Goal: Task Accomplishment & Management: Use online tool/utility

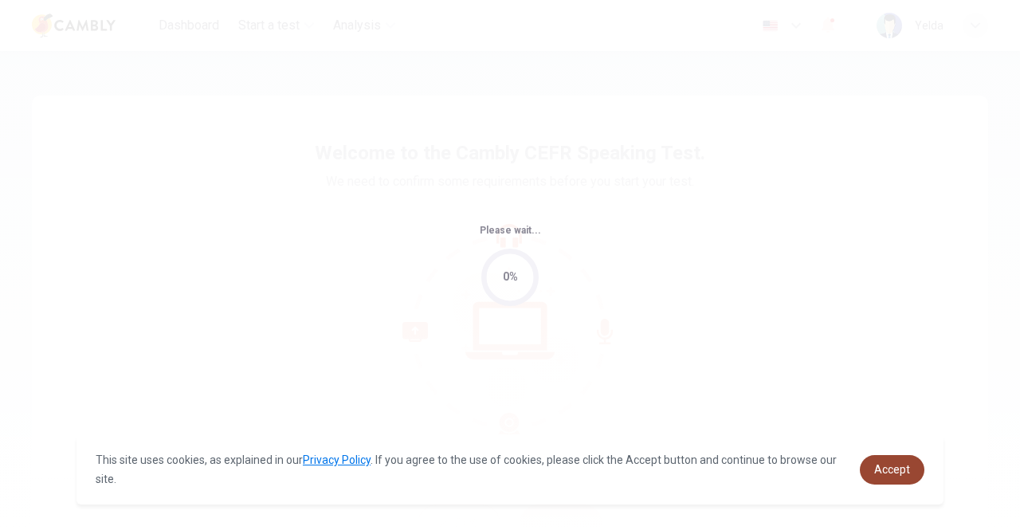
click at [879, 467] on span "Accept" at bounding box center [893, 469] width 36 height 13
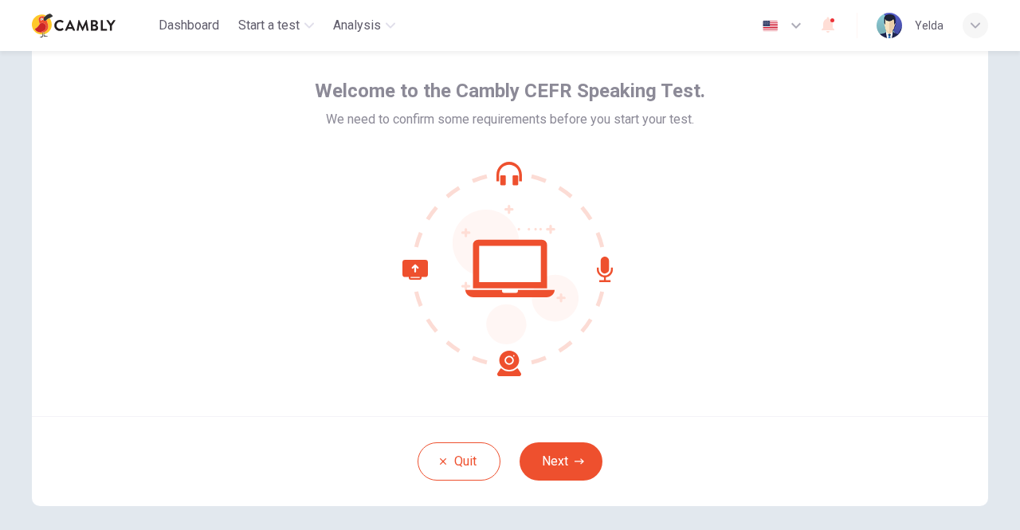
scroll to position [80, 0]
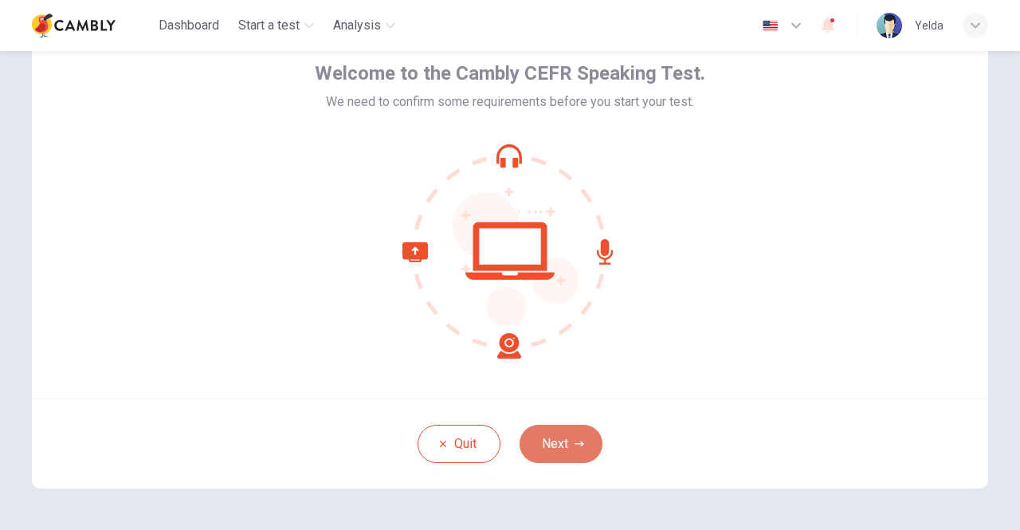
click at [556, 438] on button "Next" at bounding box center [561, 444] width 83 height 38
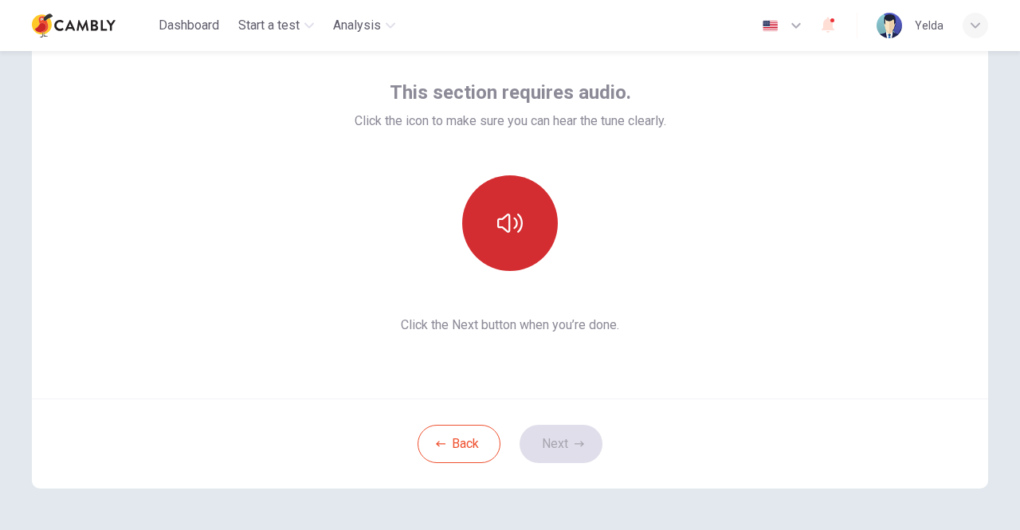
click at [517, 222] on icon "button" at bounding box center [510, 223] width 26 height 26
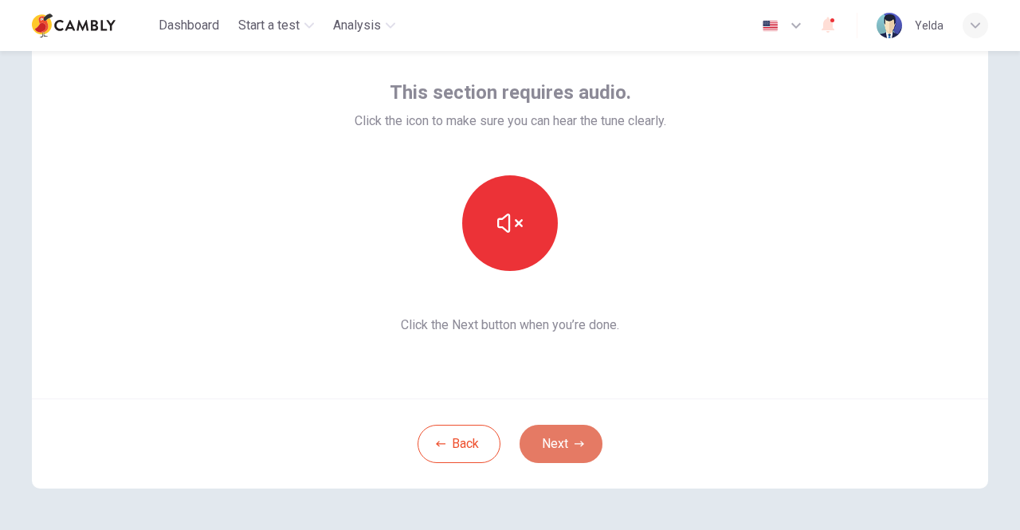
click at [553, 445] on button "Next" at bounding box center [561, 444] width 83 height 38
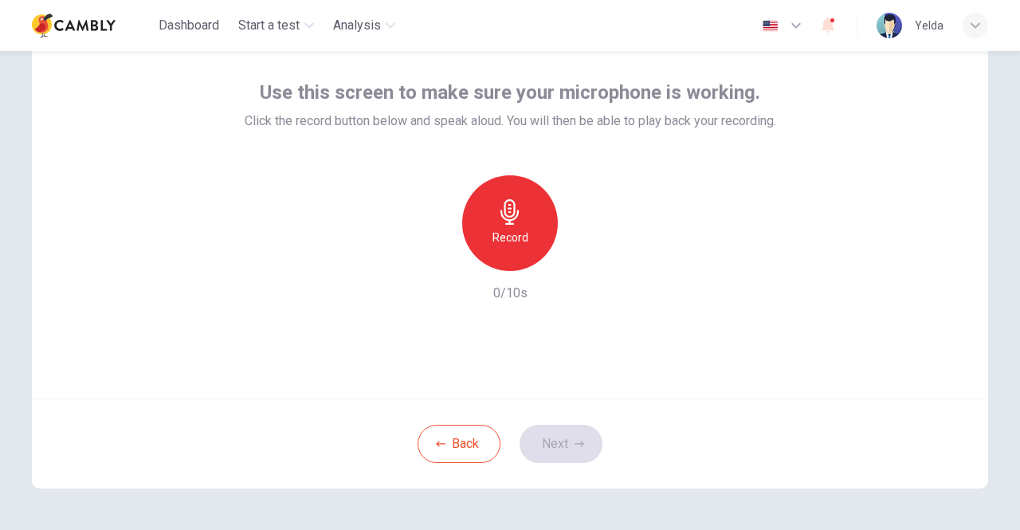
click at [510, 216] on icon "button" at bounding box center [510, 212] width 26 height 26
click at [585, 261] on icon "button" at bounding box center [584, 258] width 16 height 16
click at [577, 446] on icon "button" at bounding box center [580, 444] width 10 height 6
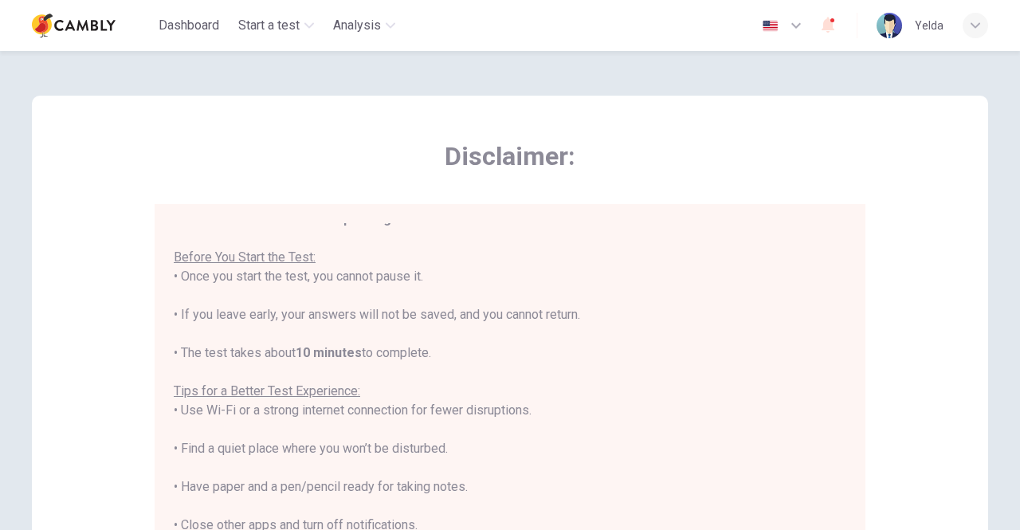
scroll to position [18, 0]
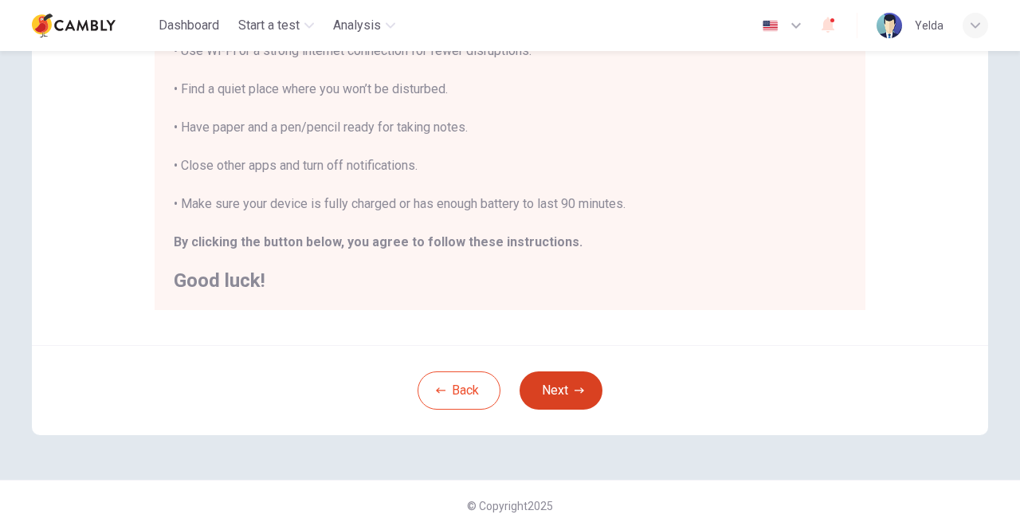
click at [571, 382] on button "Next" at bounding box center [561, 391] width 83 height 38
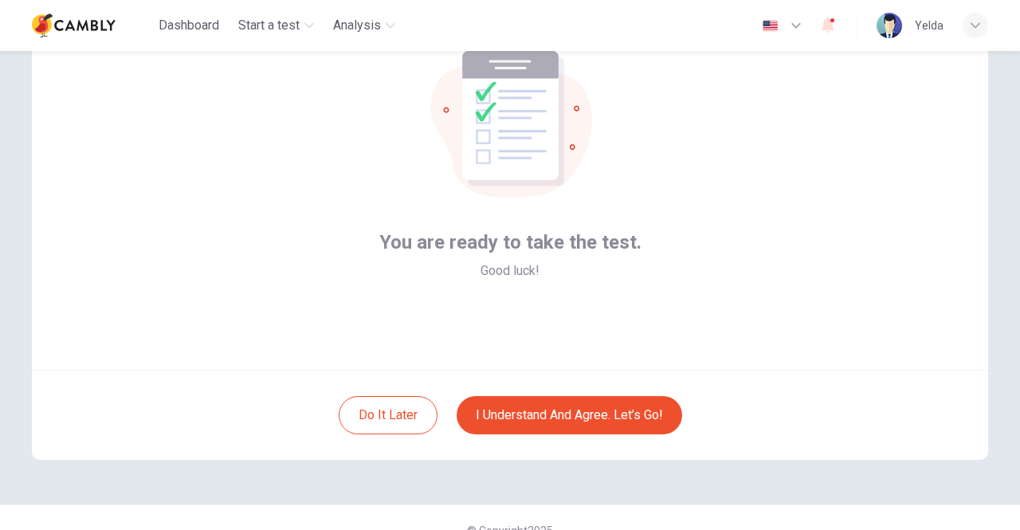
scroll to position [133, 0]
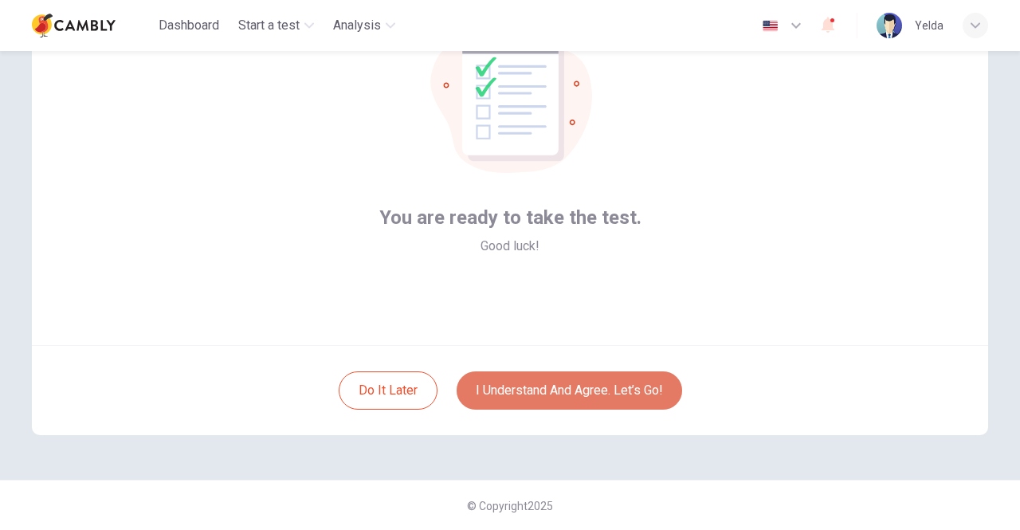
click at [580, 389] on button "I understand and agree. Let’s go!" at bounding box center [570, 391] width 226 height 38
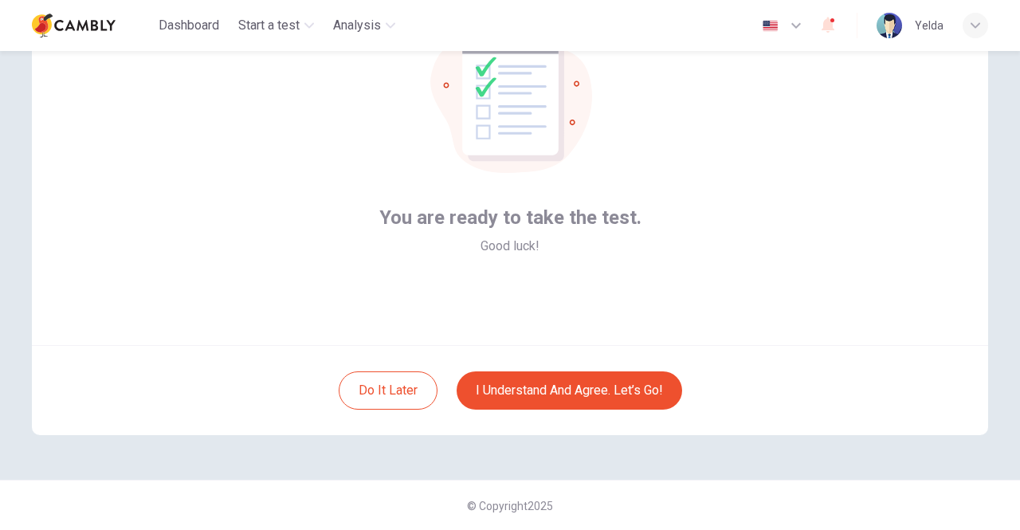
scroll to position [53, 0]
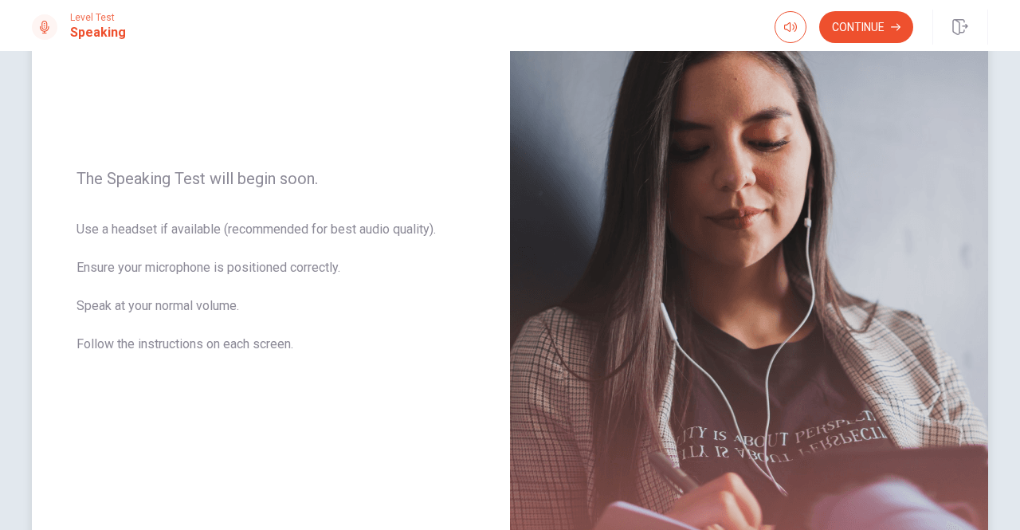
scroll to position [239, 0]
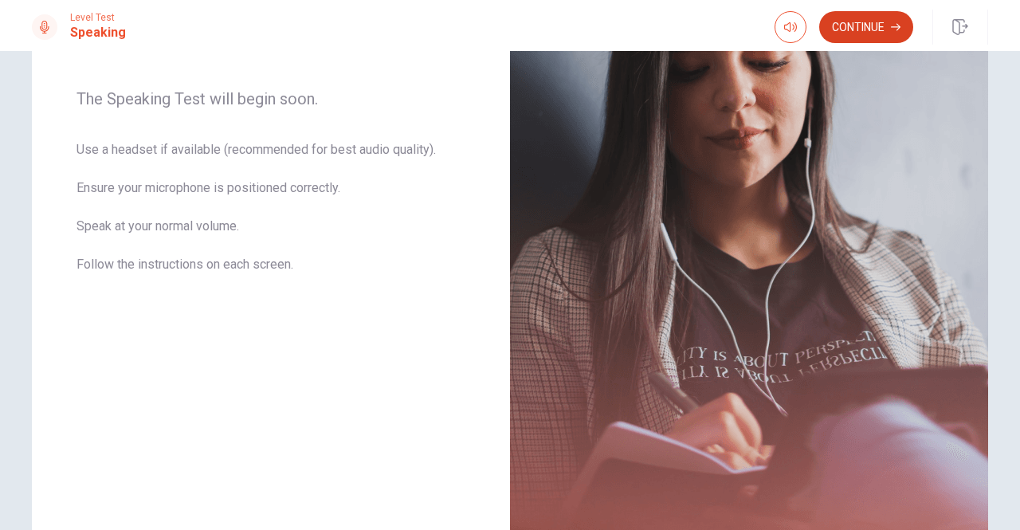
click at [843, 19] on button "Continue" at bounding box center [867, 27] width 94 height 32
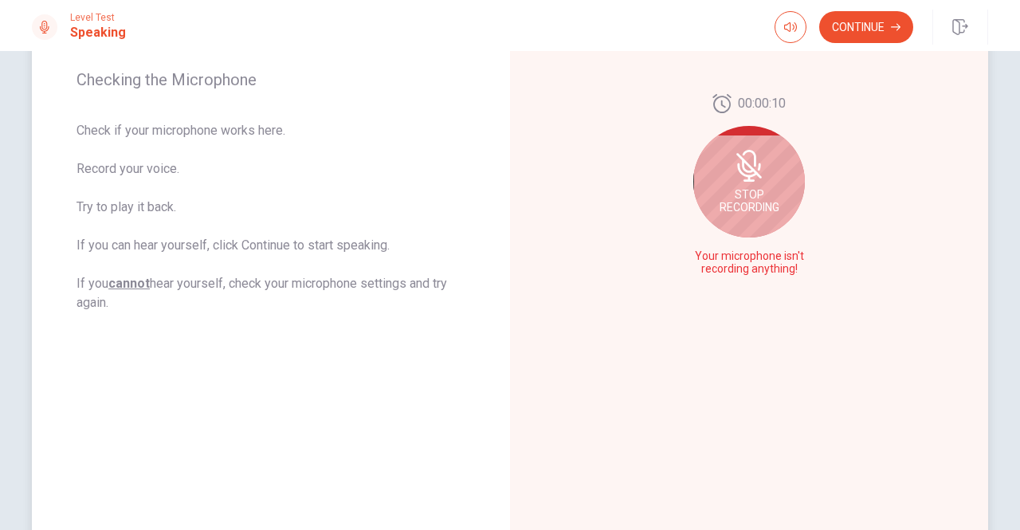
click at [750, 191] on span "Stop Recording" at bounding box center [750, 201] width 60 height 26
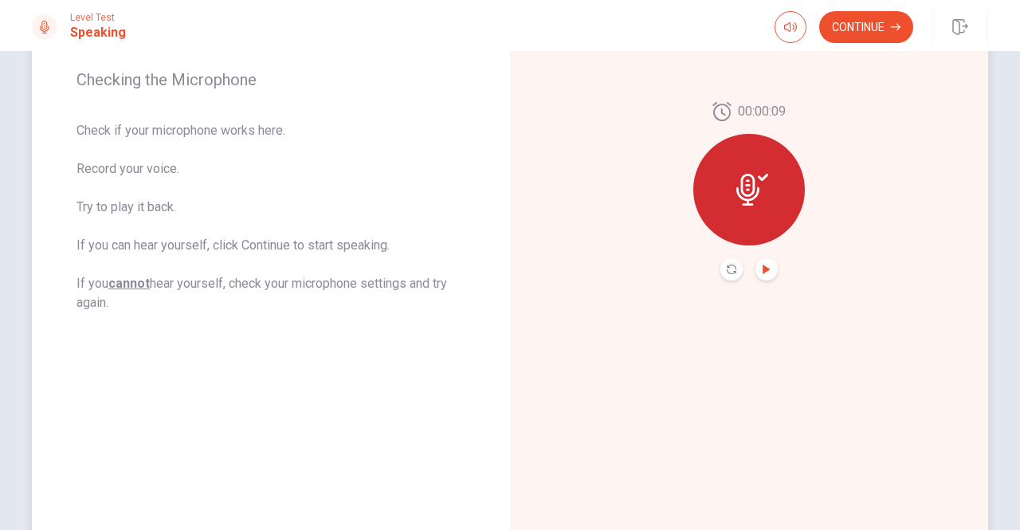
click at [766, 269] on icon "Play Audio" at bounding box center [767, 270] width 10 height 10
drag, startPoint x: 748, startPoint y: 187, endPoint x: 749, endPoint y: 196, distance: 8.9
click at [748, 187] on icon at bounding box center [753, 190] width 32 height 32
click at [727, 267] on icon "Record Again" at bounding box center [732, 270] width 10 height 10
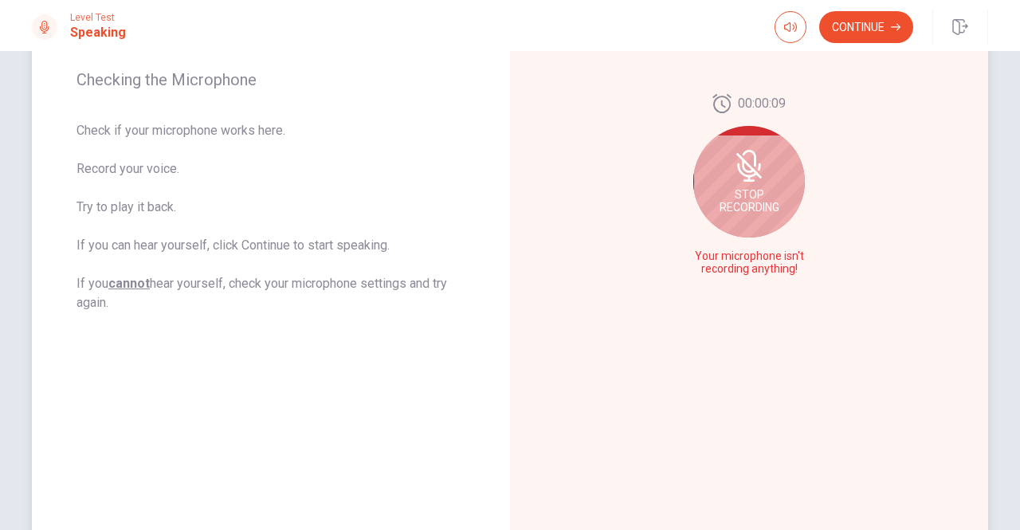
click at [749, 163] on icon at bounding box center [749, 166] width 32 height 32
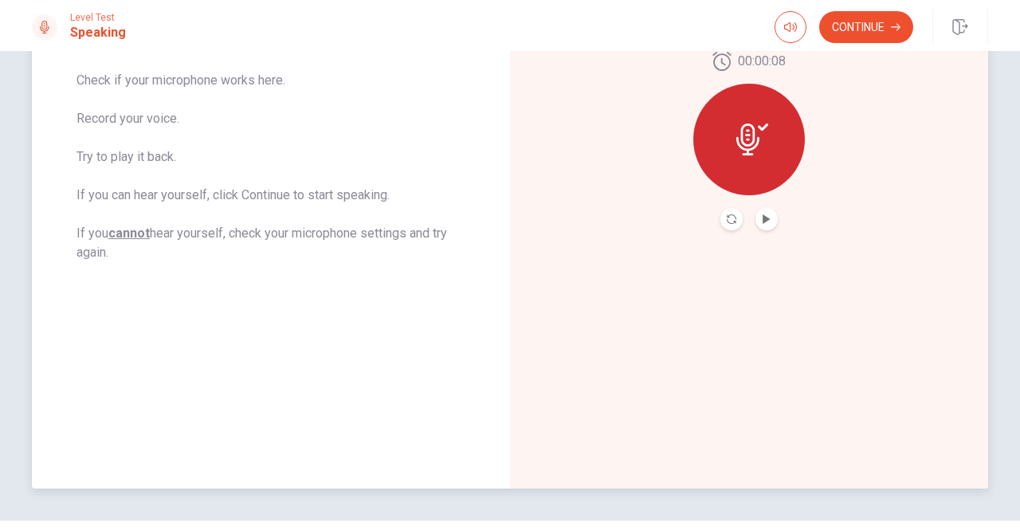
scroll to position [330, 0]
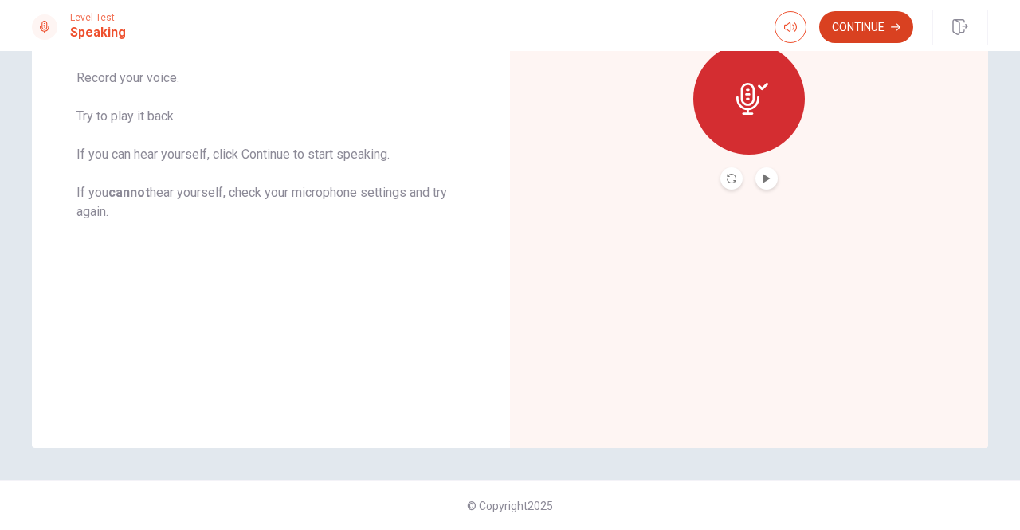
click at [861, 26] on button "Continue" at bounding box center [867, 27] width 94 height 32
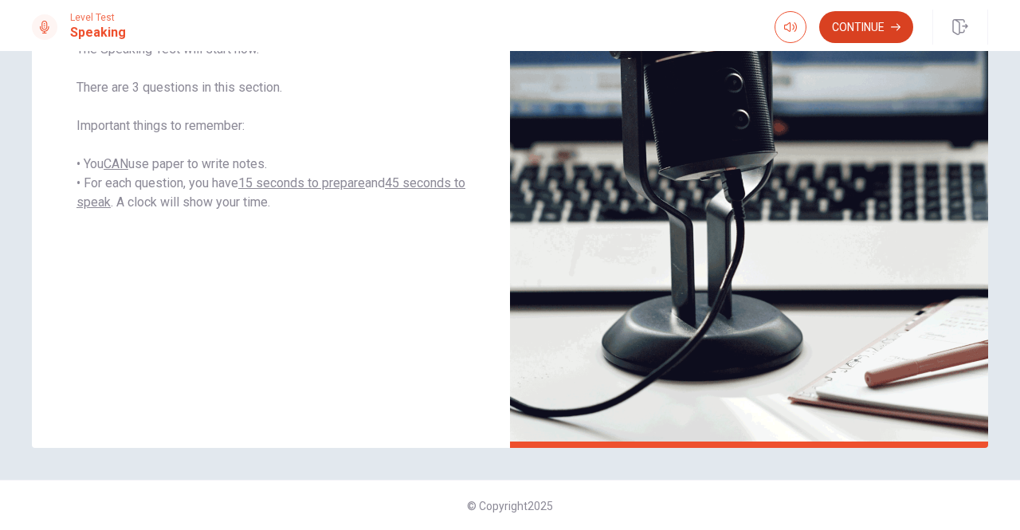
click at [866, 21] on button "Continue" at bounding box center [867, 27] width 94 height 32
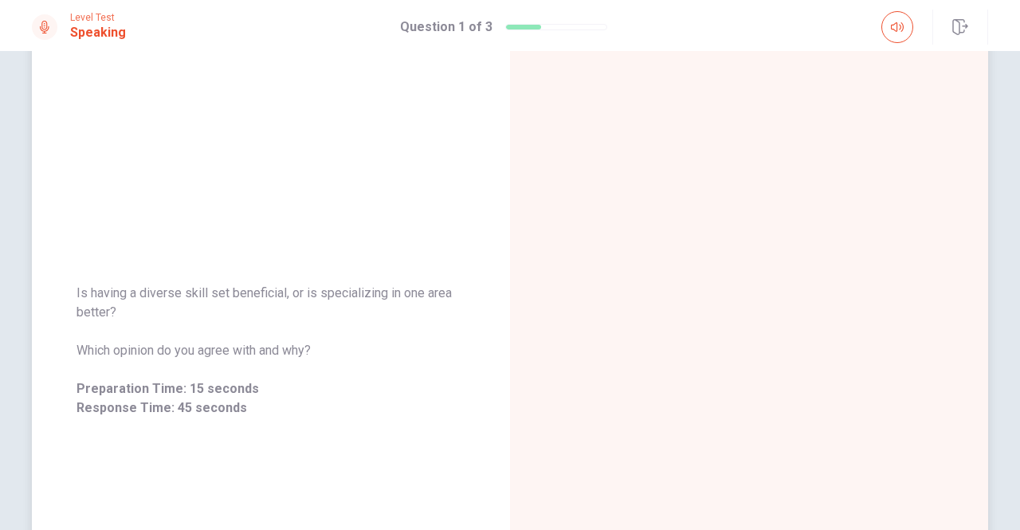
scroll to position [159, 0]
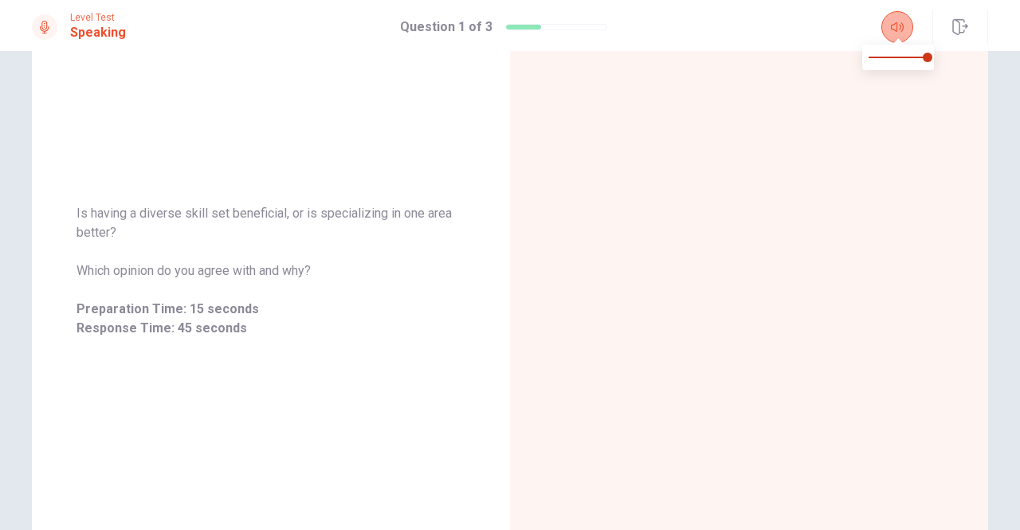
click at [896, 27] on icon "button" at bounding box center [897, 27] width 13 height 13
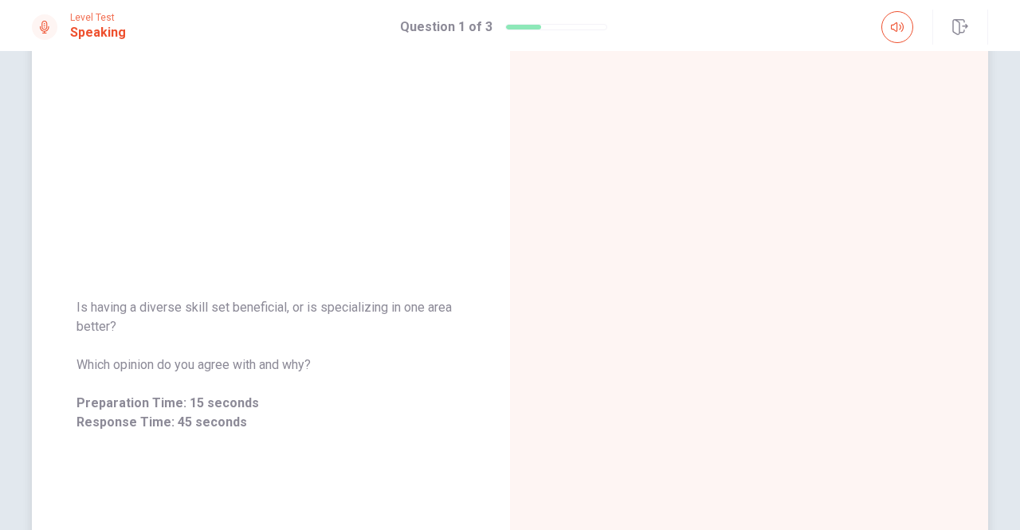
scroll to position [0, 0]
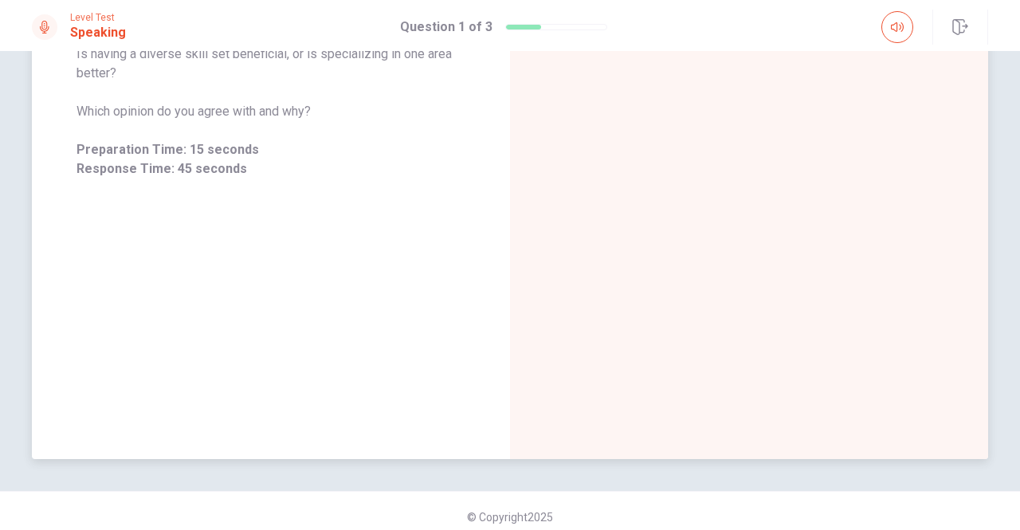
click at [264, 264] on div "Is having a diverse skill set beneficial, or is specializing in one area better…" at bounding box center [271, 111] width 478 height 695
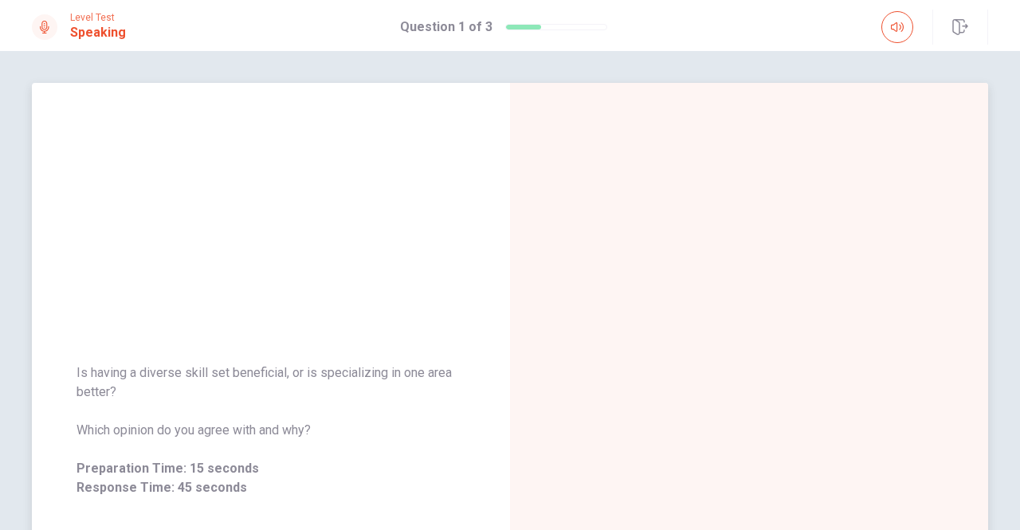
click at [373, 377] on span "Is having a diverse skill set beneficial, or is specializing in one area better?" at bounding box center [271, 383] width 389 height 38
drag, startPoint x: 200, startPoint y: 486, endPoint x: 128, endPoint y: 482, distance: 71.8
click at [199, 486] on span "Response Time: 45 seconds" at bounding box center [271, 487] width 389 height 19
click at [128, 482] on span "Response Time: 45 seconds" at bounding box center [271, 487] width 389 height 19
click at [104, 467] on span "Preparation Time: 15 seconds" at bounding box center [271, 468] width 389 height 19
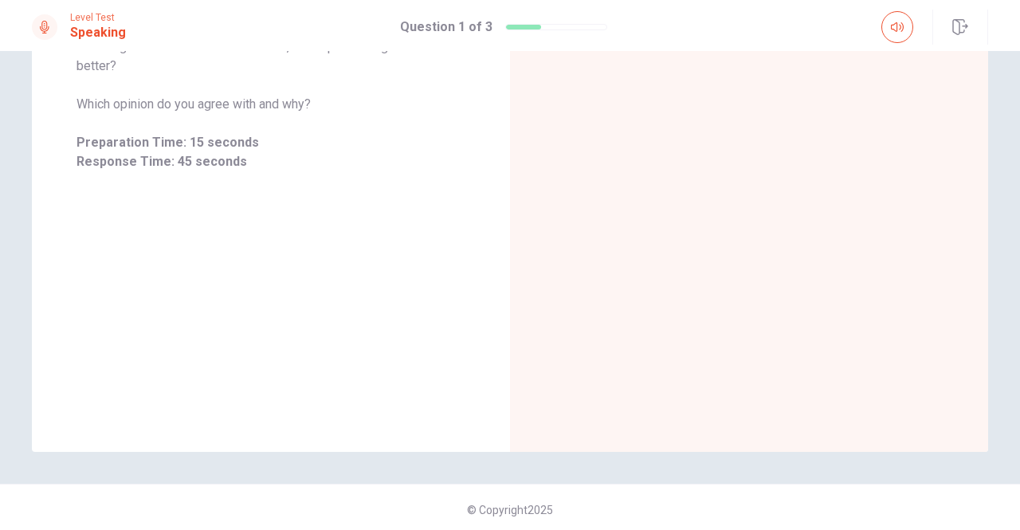
scroll to position [330, 0]
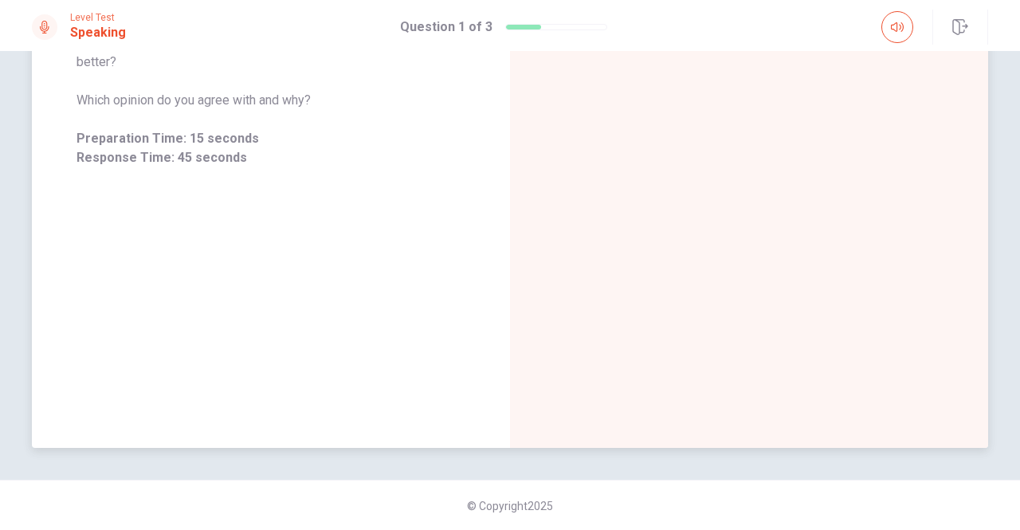
click at [226, 154] on span "Response Time: 45 seconds" at bounding box center [271, 157] width 389 height 19
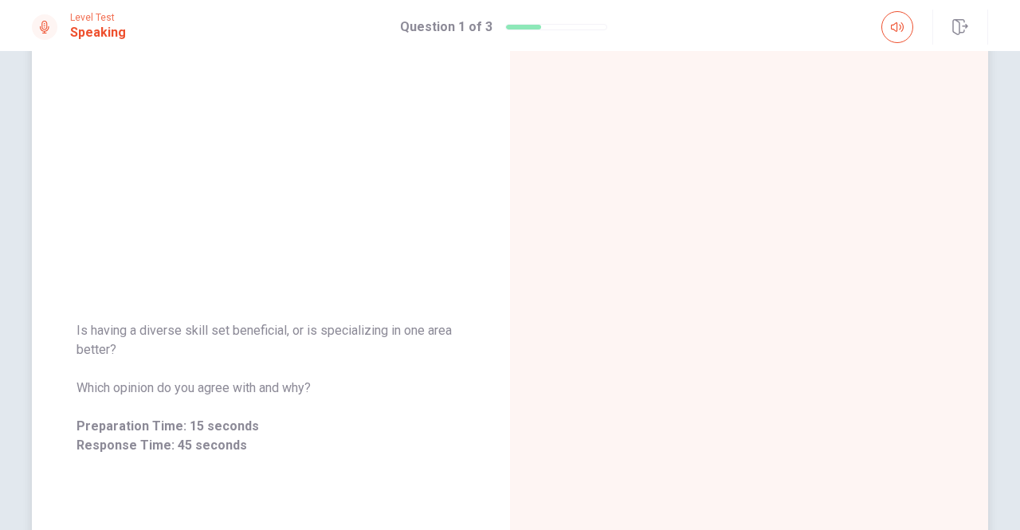
scroll to position [0, 0]
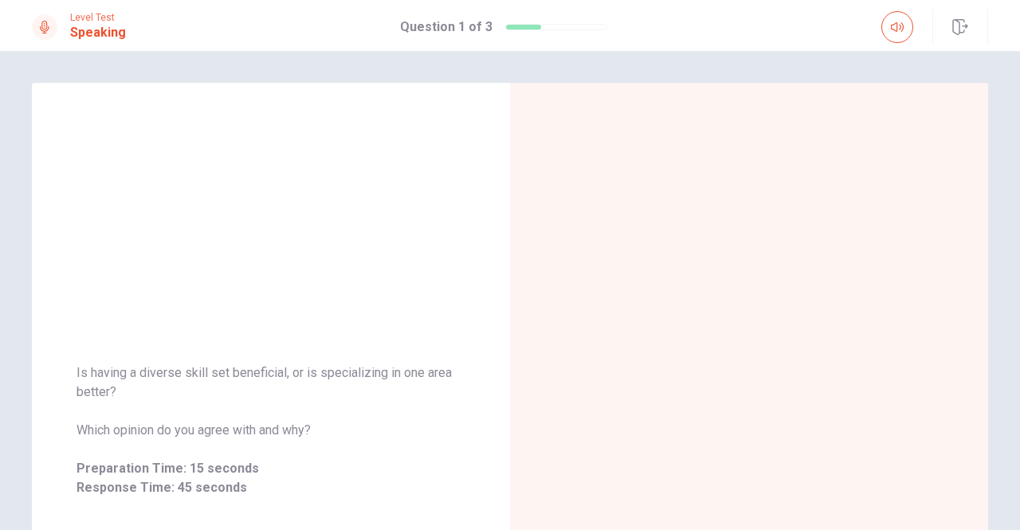
click at [451, 25] on h1 "Question 1 of 3" at bounding box center [446, 27] width 92 height 19
drag, startPoint x: 496, startPoint y: 33, endPoint x: 516, endPoint y: 25, distance: 21.5
click at [497, 31] on div "Question 1 of 3" at bounding box center [503, 27] width 207 height 19
click at [523, 25] on div at bounding box center [523, 27] width 35 height 5
click at [539, 29] on div at bounding box center [556, 27] width 102 height 6
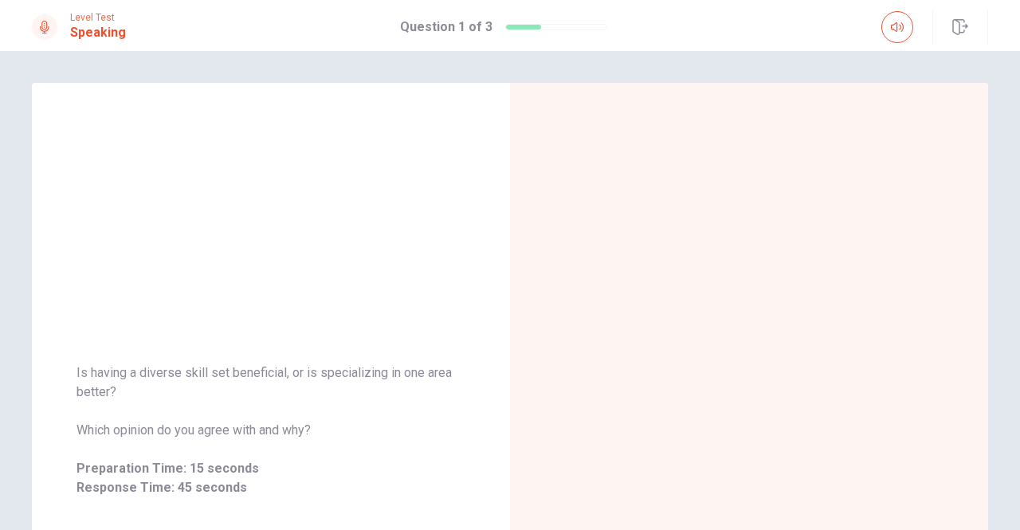
click at [564, 28] on div at bounding box center [556, 27] width 102 height 6
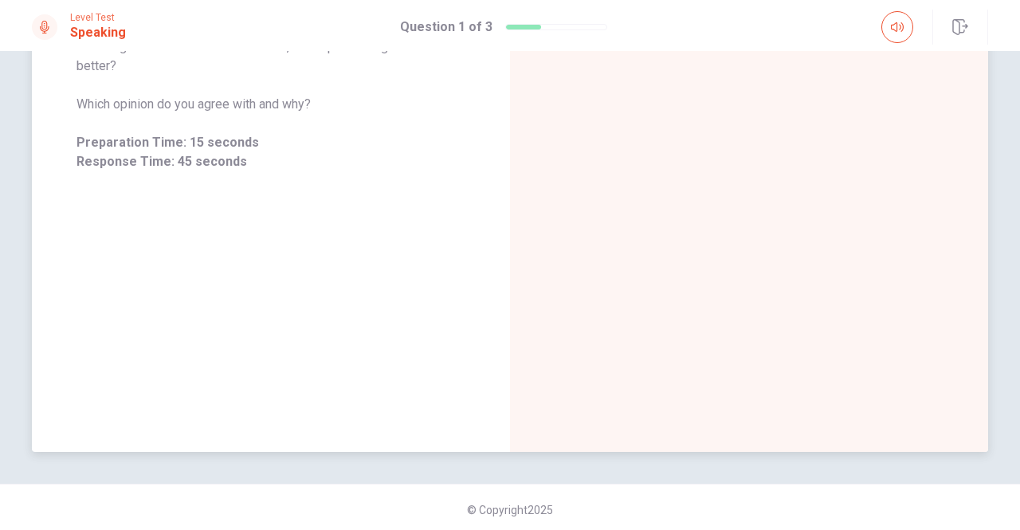
scroll to position [330, 0]
click at [81, 21] on span "Level Test" at bounding box center [98, 17] width 56 height 11
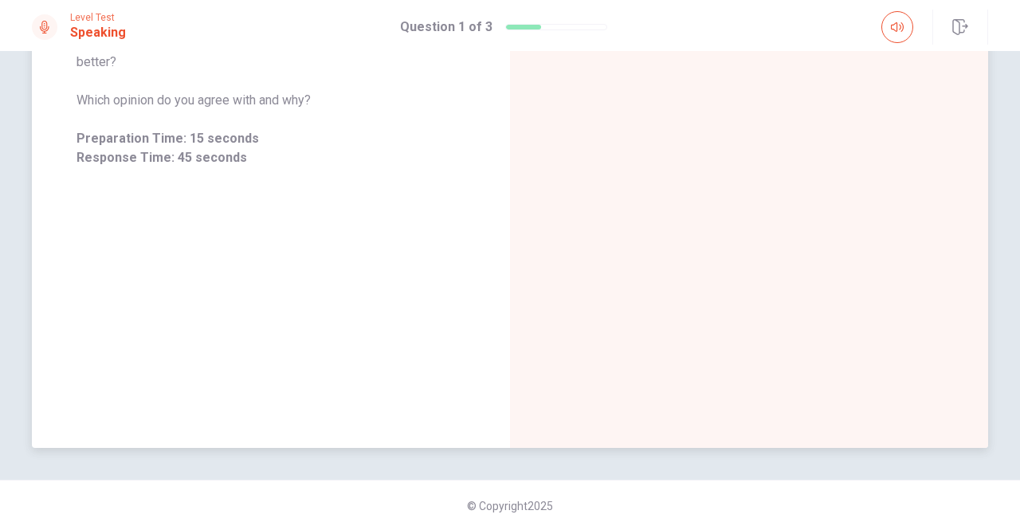
scroll to position [0, 0]
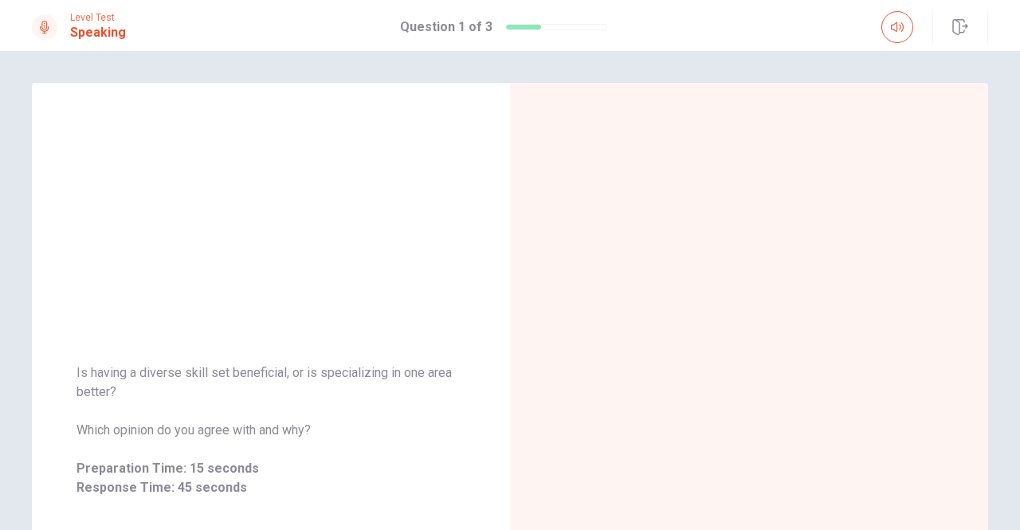
click at [81, 23] on h1 "Speaking" at bounding box center [98, 32] width 56 height 19
click at [44, 24] on icon at bounding box center [44, 27] width 13 height 13
click at [892, 33] on button "button" at bounding box center [898, 27] width 32 height 32
click at [967, 31] on icon "button" at bounding box center [961, 27] width 16 height 16
click at [630, 334] on div at bounding box center [749, 430] width 478 height 695
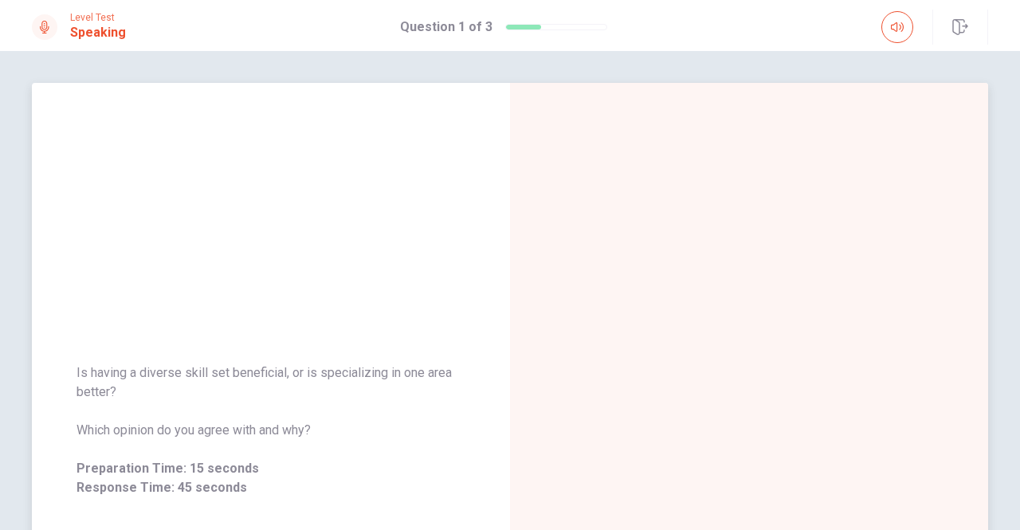
click at [715, 293] on div at bounding box center [749, 430] width 478 height 695
click at [816, 147] on div at bounding box center [749, 430] width 478 height 695
click at [843, 164] on div at bounding box center [749, 430] width 478 height 695
click at [847, 399] on div at bounding box center [749, 430] width 478 height 695
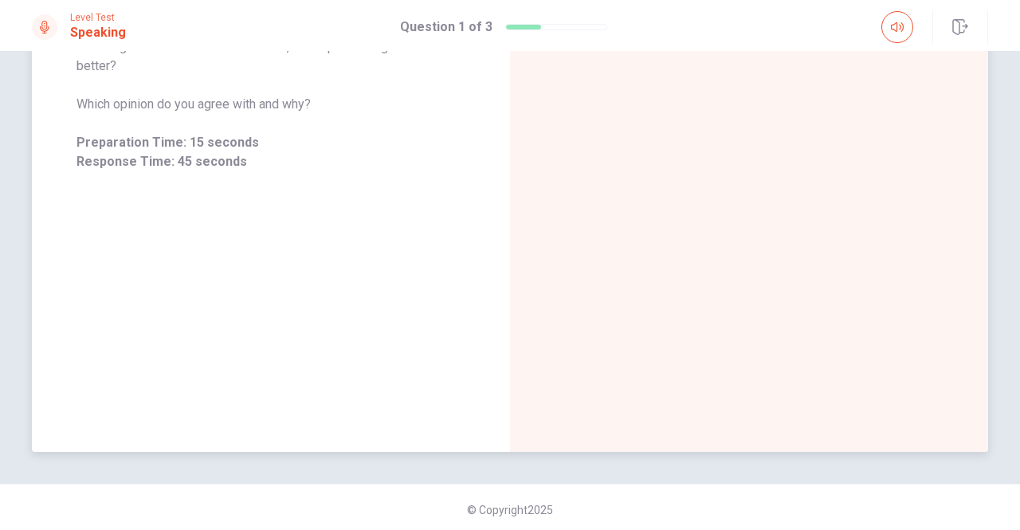
scroll to position [330, 0]
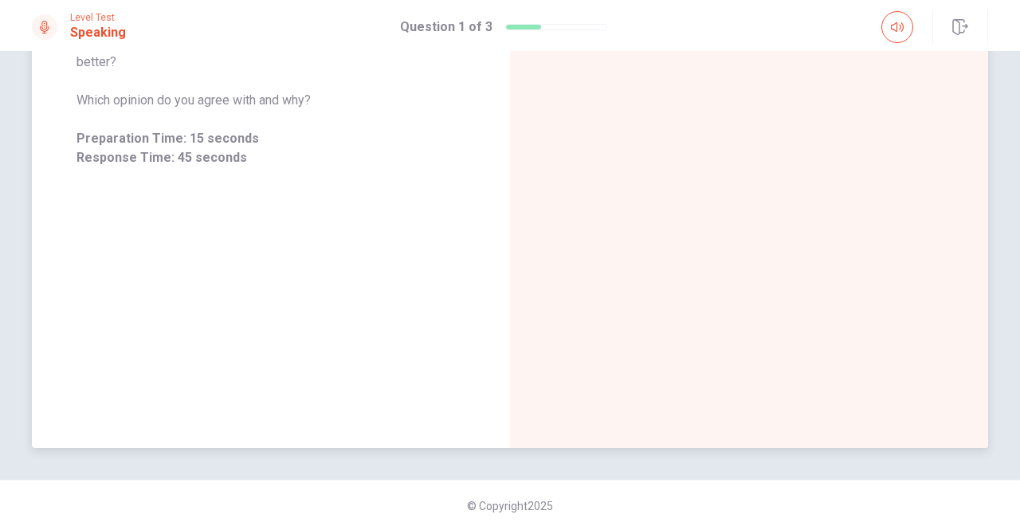
click at [820, 345] on div at bounding box center [749, 100] width 478 height 695
click at [515, 320] on div at bounding box center [749, 100] width 478 height 695
click at [204, 288] on div "Is having a diverse skill set beneficial, or is specializing in one area better…" at bounding box center [271, 100] width 478 height 695
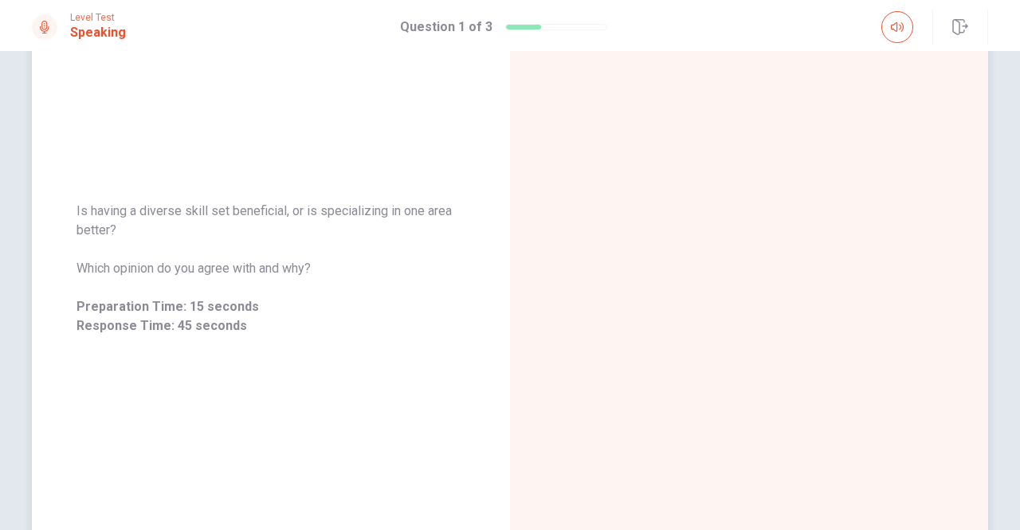
scroll to position [91, 0]
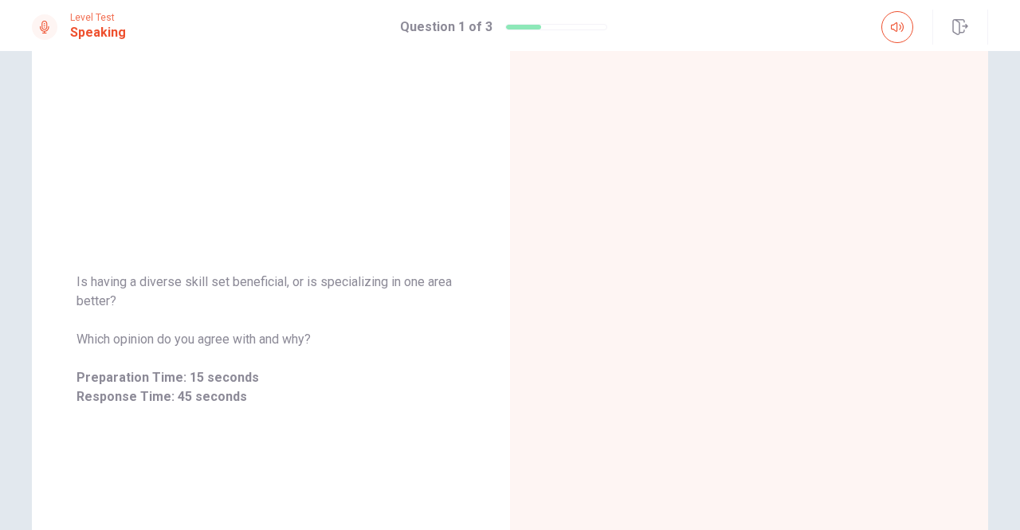
click at [92, 30] on h1 "Speaking" at bounding box center [98, 32] width 56 height 19
click at [38, 27] on icon at bounding box center [44, 27] width 13 height 13
click at [459, 26] on h1 "Question 1 of 3" at bounding box center [446, 27] width 92 height 19
drag, startPoint x: 440, startPoint y: 30, endPoint x: 452, endPoint y: 29, distance: 12.0
click at [445, 29] on h1 "Question 1 of 3" at bounding box center [446, 27] width 92 height 19
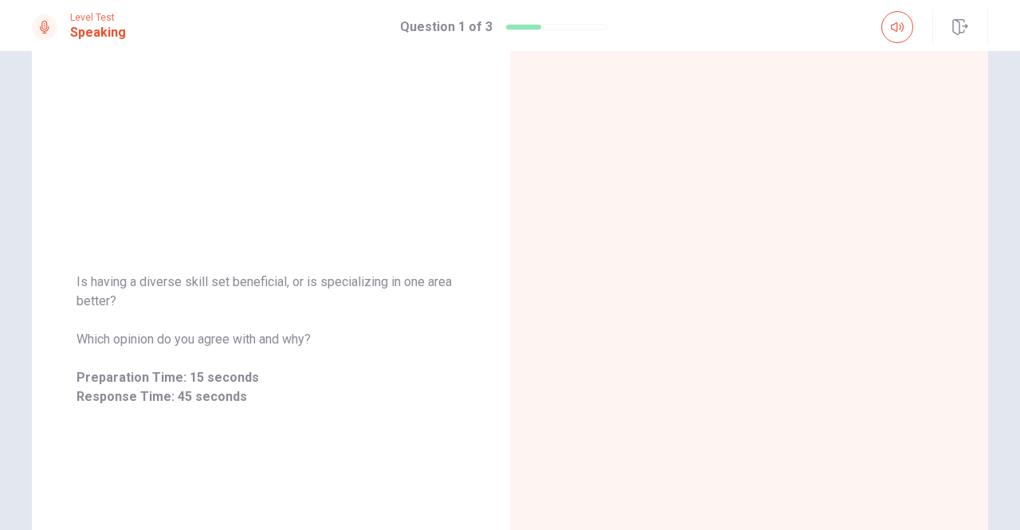
click at [600, 33] on div "Question 1 of 3" at bounding box center [503, 27] width 207 height 19
click at [590, 29] on div at bounding box center [556, 27] width 102 height 6
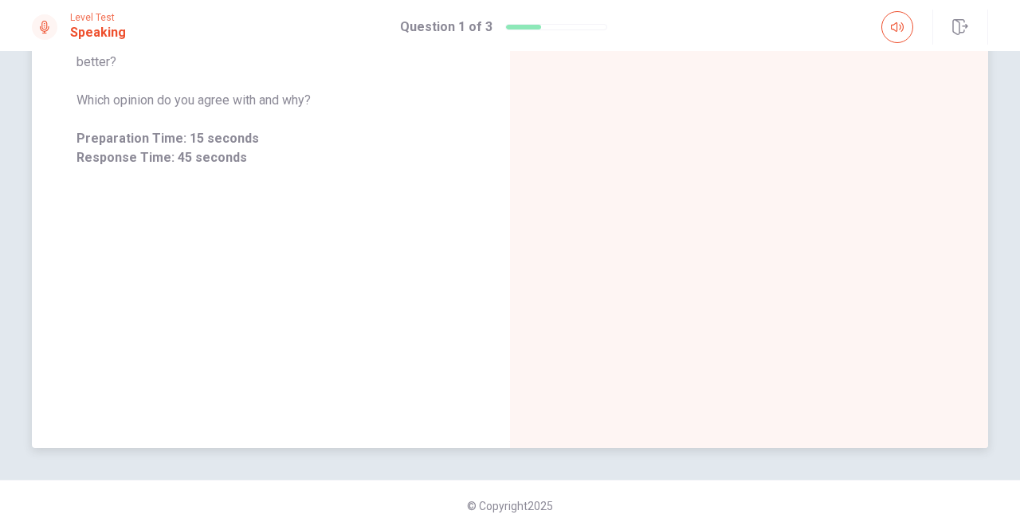
click at [806, 257] on div at bounding box center [749, 100] width 478 height 695
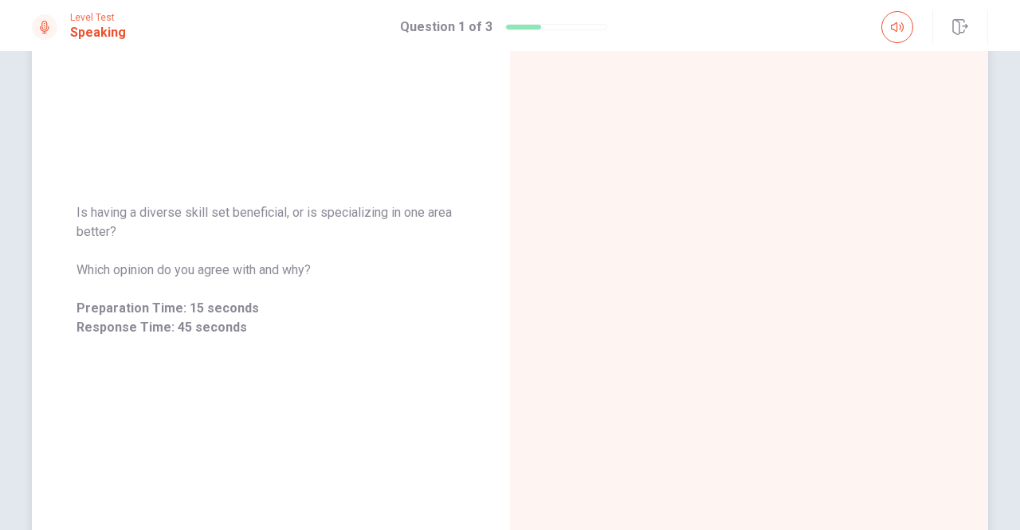
scroll to position [0, 0]
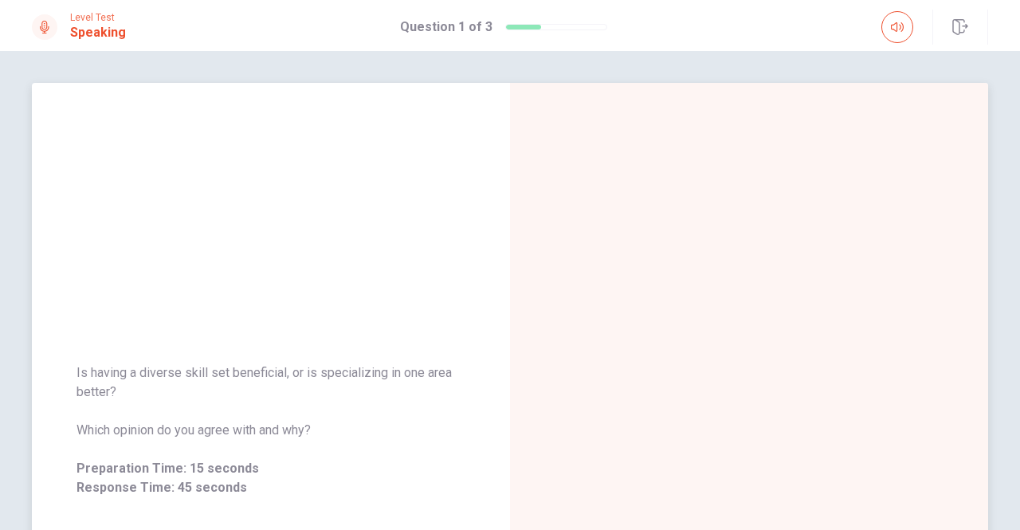
drag, startPoint x: 654, startPoint y: 369, endPoint x: 698, endPoint y: 332, distance: 57.8
click at [655, 369] on div at bounding box center [749, 430] width 478 height 695
click at [789, 267] on div at bounding box center [749, 430] width 478 height 695
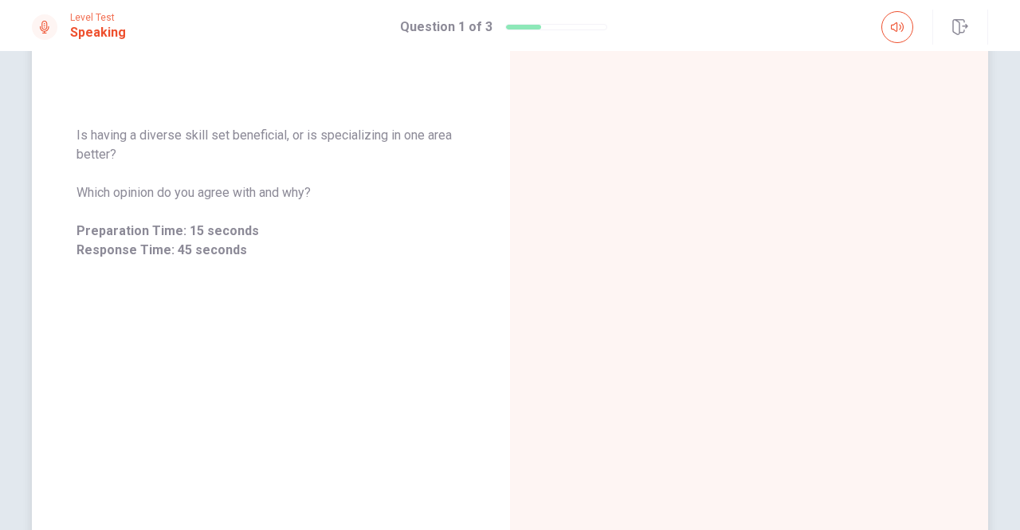
scroll to position [239, 0]
click at [557, 29] on div at bounding box center [556, 27] width 102 height 6
click at [45, 25] on icon at bounding box center [44, 27] width 13 height 13
click at [43, 29] on icon at bounding box center [45, 27] width 10 height 13
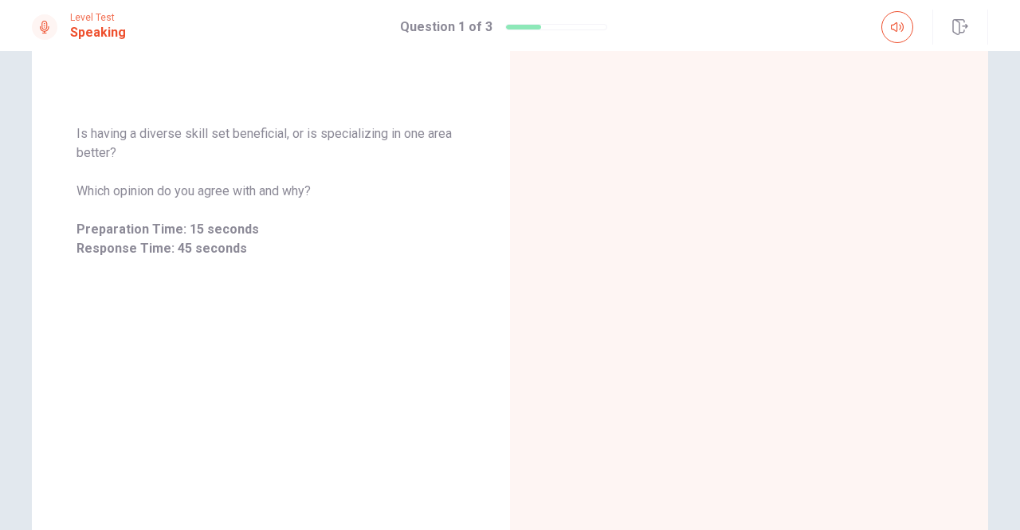
click at [43, 29] on icon at bounding box center [45, 27] width 10 height 13
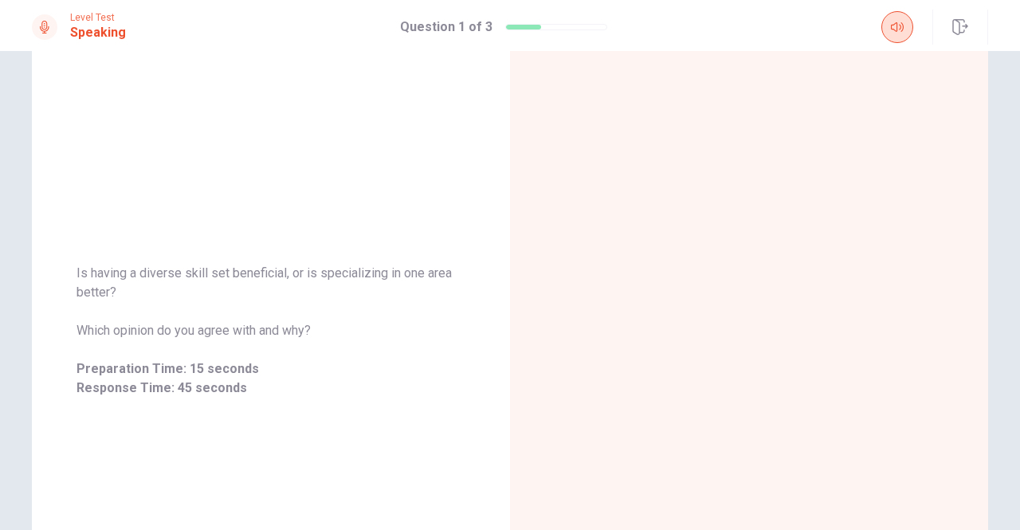
scroll to position [0, 0]
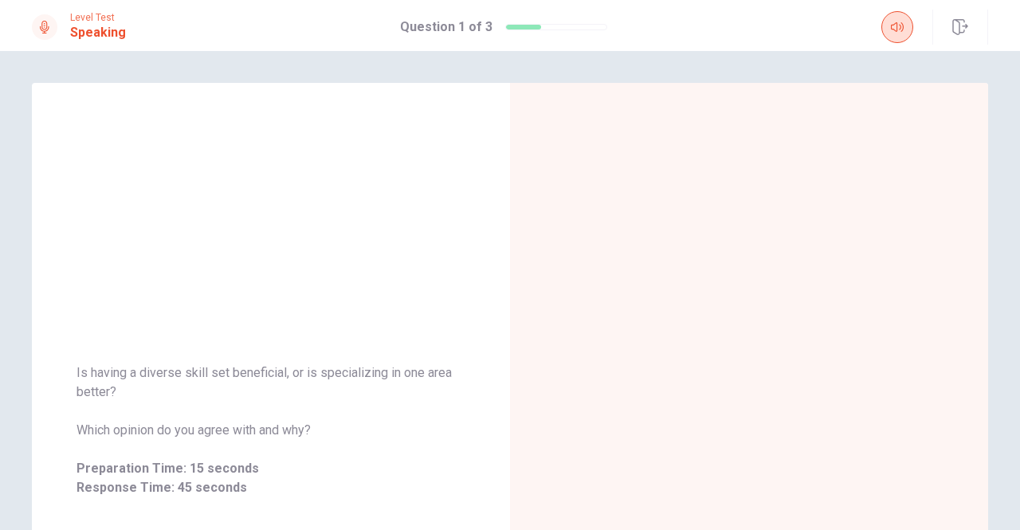
click at [897, 22] on icon "button" at bounding box center [897, 27] width 13 height 10
click at [896, 22] on icon "button" at bounding box center [897, 27] width 13 height 13
click at [896, 21] on icon "button" at bounding box center [897, 27] width 13 height 13
click at [896, 20] on button "button" at bounding box center [898, 27] width 32 height 32
drag, startPoint x: 969, startPoint y: 23, endPoint x: 593, endPoint y: 107, distance: 385.5
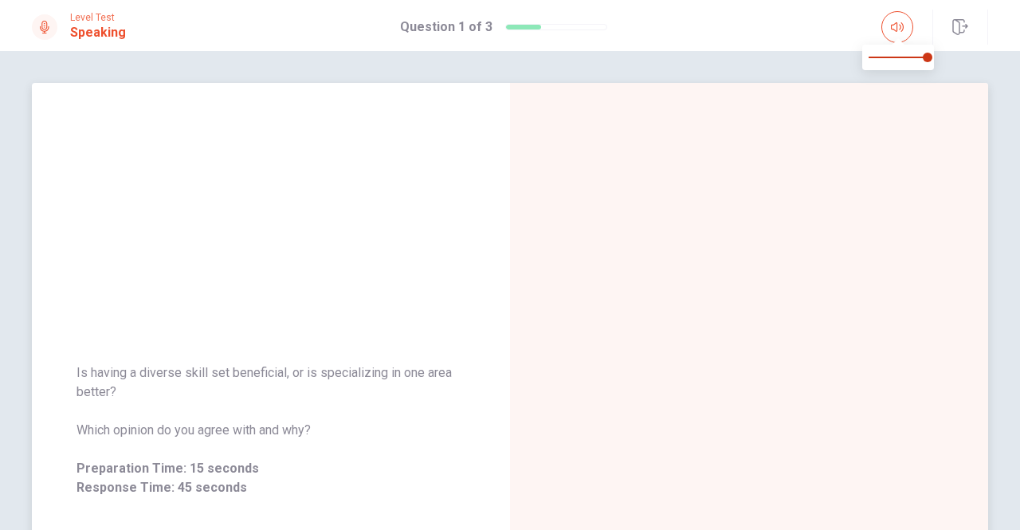
click at [969, 23] on button "button" at bounding box center [961, 27] width 56 height 35
